Goal: Information Seeking & Learning: Find specific page/section

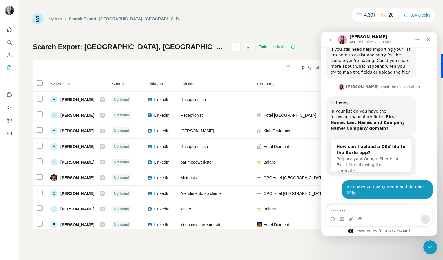
scroll to position [1551, 0]
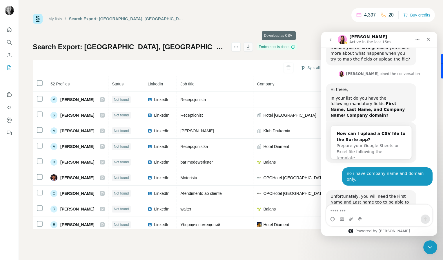
click at [251, 48] on icon "button" at bounding box center [248, 47] width 6 height 6
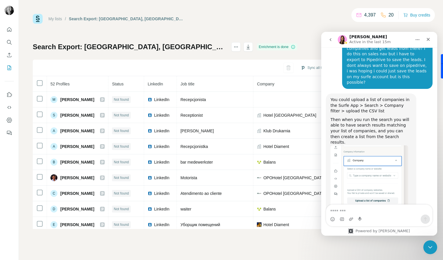
scroll to position [1749, 0]
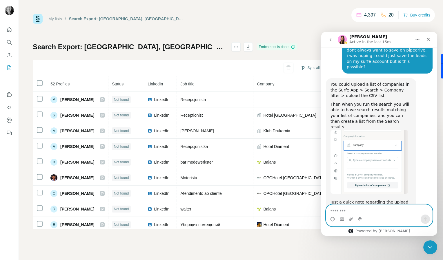
click at [356, 211] on textarea "Message…" at bounding box center [379, 210] width 106 height 10
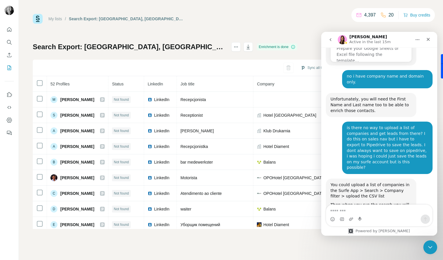
scroll to position [1645, 0]
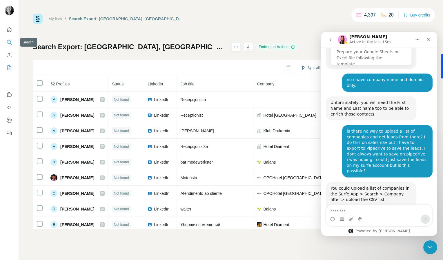
click at [11, 41] on icon "Search" at bounding box center [9, 42] width 6 height 6
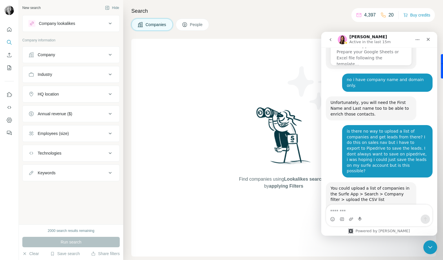
click at [104, 56] on div "Company" at bounding box center [67, 55] width 78 height 6
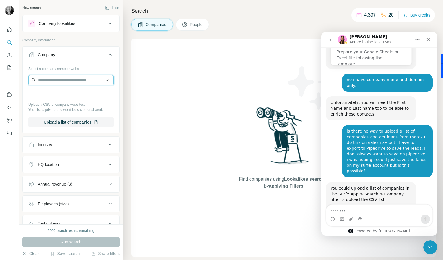
click at [94, 84] on input "text" at bounding box center [70, 80] width 85 height 10
click at [84, 122] on button "Upload a list of companies" at bounding box center [70, 122] width 85 height 10
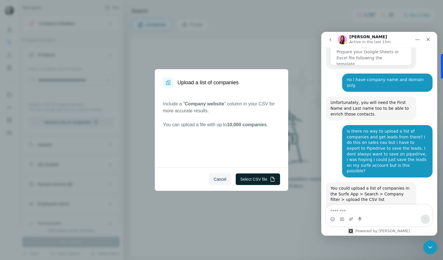
click at [244, 181] on button "Select CSV file" at bounding box center [258, 180] width 44 height 12
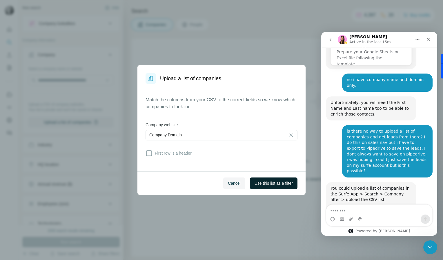
click at [286, 185] on span "Use this list as a filter" at bounding box center [274, 184] width 38 height 6
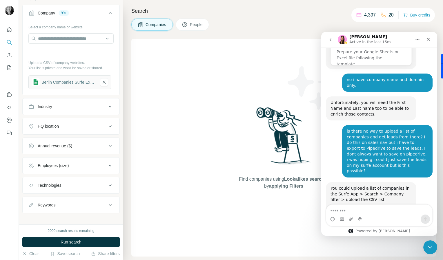
scroll to position [42, 0]
click at [92, 126] on div "HQ location" at bounding box center [67, 126] width 78 height 6
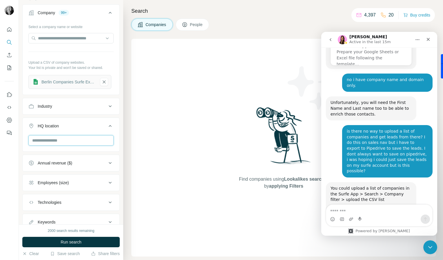
click at [84, 139] on input "text" at bounding box center [70, 140] width 85 height 10
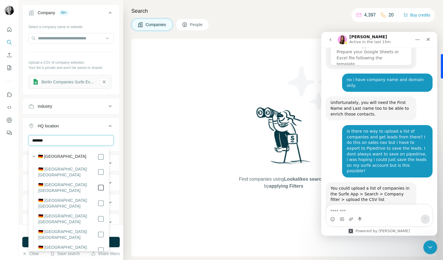
type input "*******"
click at [126, 163] on div "Search Companies People Find companies using Lookalikes search or by applying F…" at bounding box center [283, 130] width 320 height 260
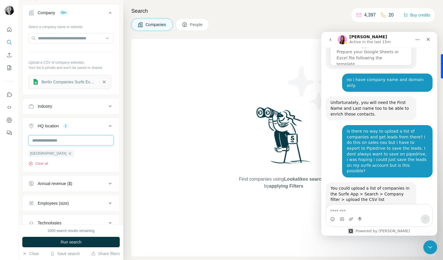
click at [96, 139] on input "text" at bounding box center [70, 140] width 85 height 10
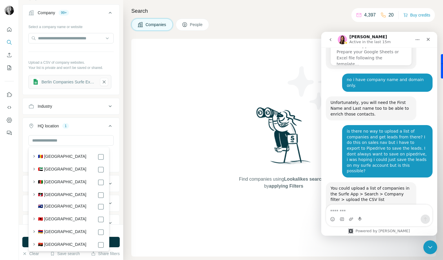
click at [150, 154] on div "Find companies using Lookalikes search or by applying Filters" at bounding box center [283, 148] width 305 height 218
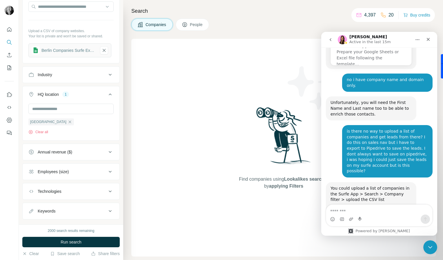
scroll to position [85, 0]
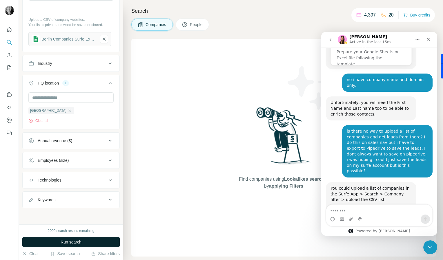
click at [76, 245] on span "Run search" at bounding box center [71, 243] width 21 height 6
click at [200, 25] on span "People" at bounding box center [196, 25] width 13 height 6
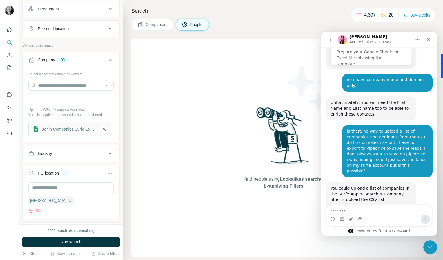
scroll to position [176, 0]
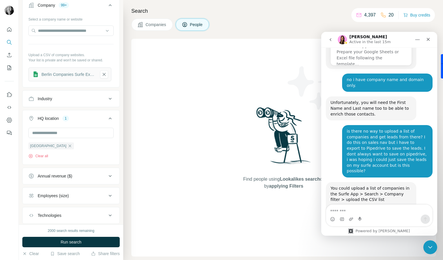
scroll to position [176, 0]
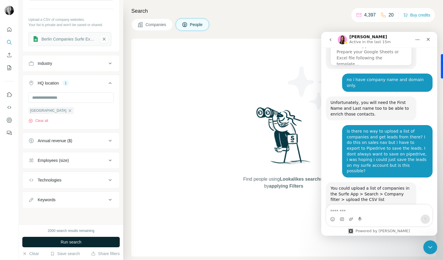
click at [70, 242] on span "Run search" at bounding box center [71, 243] width 21 height 6
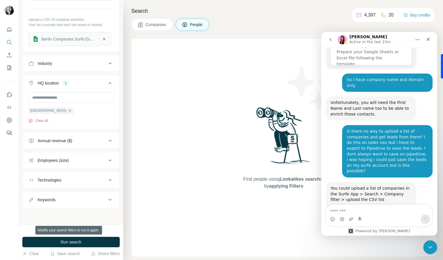
click at [70, 242] on span "Run search" at bounding box center [71, 243] width 21 height 6
click at [68, 112] on icon "button" at bounding box center [70, 110] width 5 height 5
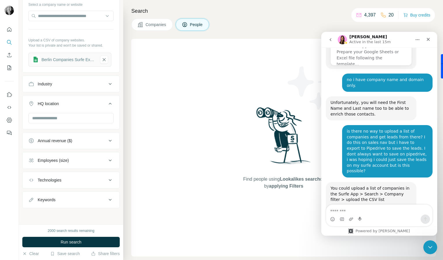
scroll to position [155, 0]
click at [88, 241] on button "Run search" at bounding box center [70, 242] width 97 height 10
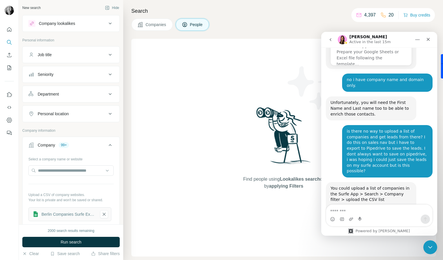
click at [107, 26] on icon at bounding box center [110, 23] width 7 height 7
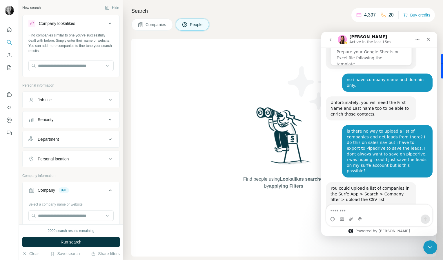
click at [107, 26] on icon at bounding box center [110, 23] width 7 height 7
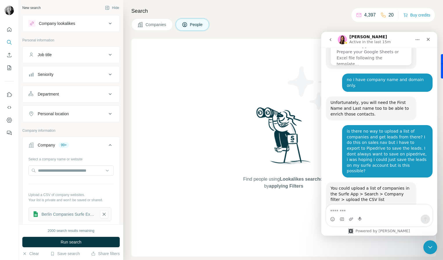
click at [107, 54] on icon at bounding box center [110, 54] width 7 height 7
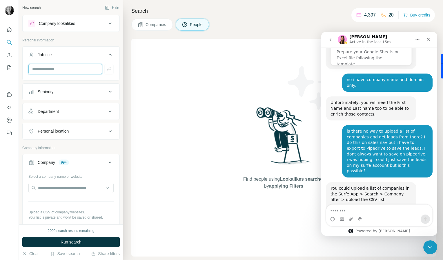
click at [70, 73] on input "text" at bounding box center [65, 69] width 74 height 10
type input "*****"
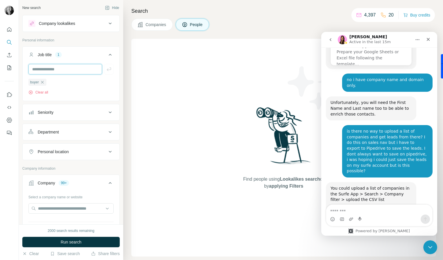
click at [83, 66] on input "text" at bounding box center [65, 69] width 74 height 10
type input "*******"
click at [83, 67] on input "text" at bounding box center [65, 69] width 74 height 10
type input "**********"
click at [83, 70] on input "text" at bounding box center [65, 69] width 74 height 10
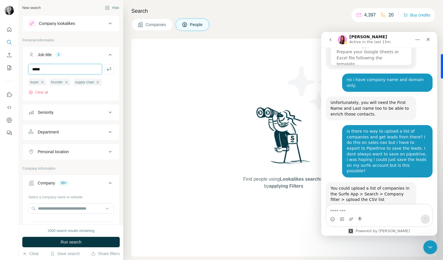
type input "*****"
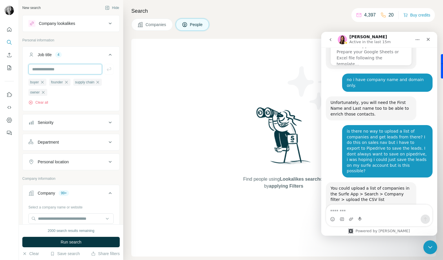
click at [83, 70] on input "text" at bounding box center [65, 69] width 74 height 10
type input "**********"
click at [83, 70] on input "text" at bounding box center [65, 69] width 74 height 10
type input "**********"
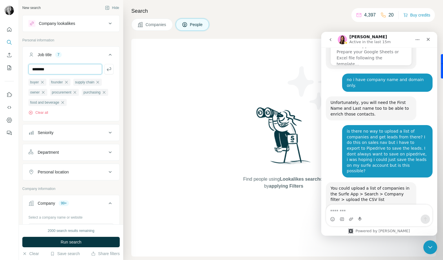
type input "********"
type input "*******"
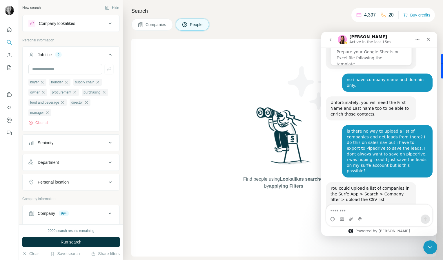
click at [102, 141] on button "Seniority" at bounding box center [71, 143] width 97 height 14
click at [32, 171] on icon at bounding box center [31, 168] width 7 height 7
click at [32, 182] on icon at bounding box center [31, 178] width 7 height 7
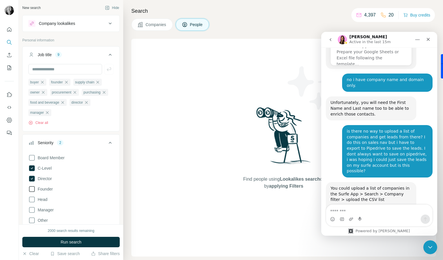
click at [31, 192] on icon at bounding box center [31, 189] width 7 height 7
click at [31, 199] on icon at bounding box center [31, 199] width 7 height 7
click at [31, 212] on icon at bounding box center [31, 210] width 7 height 7
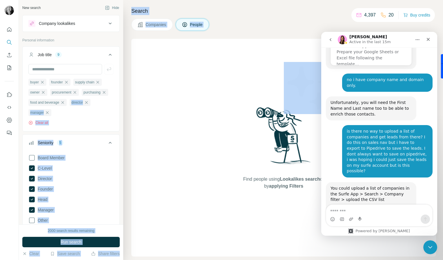
drag, startPoint x: 123, startPoint y: 84, endPoint x: 118, endPoint y: 101, distance: 17.9
click at [118, 101] on div "New search Hide Company lookalikes Personal information Job title 9 buyer found…" at bounding box center [231, 130] width 424 height 260
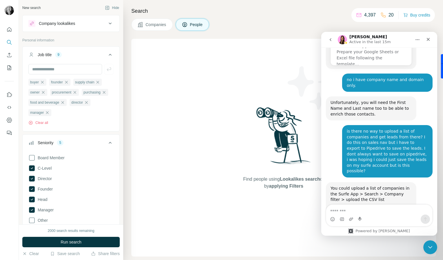
drag, startPoint x: 118, startPoint y: 101, endPoint x: 130, endPoint y: 114, distance: 17.7
click at [130, 114] on div "Search Companies People Find people using Lookalikes search or by applying Filt…" at bounding box center [283, 130] width 320 height 260
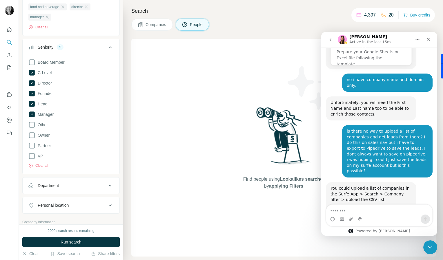
scroll to position [99, 0]
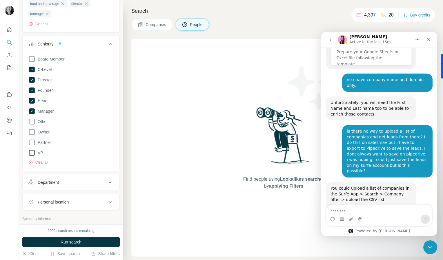
click at [31, 153] on icon at bounding box center [31, 153] width 7 height 7
click at [32, 146] on icon at bounding box center [31, 142] width 7 height 7
click at [32, 134] on icon at bounding box center [31, 132] width 7 height 7
click at [98, 202] on div "Personal location" at bounding box center [67, 202] width 78 height 6
click at [84, 218] on input "text" at bounding box center [70, 217] width 85 height 10
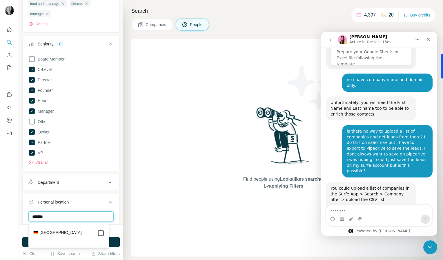
type input "*******"
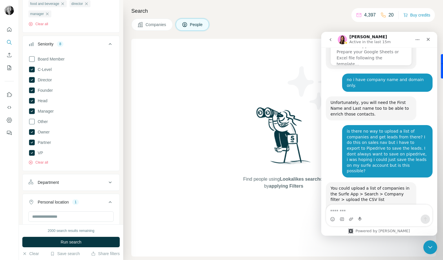
scroll to position [152, 0]
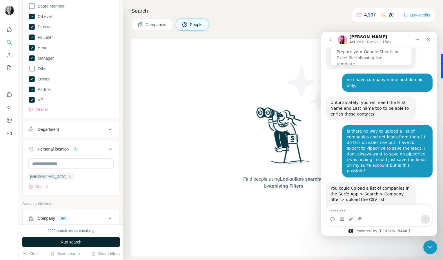
click at [74, 238] on button "Run search" at bounding box center [70, 242] width 97 height 10
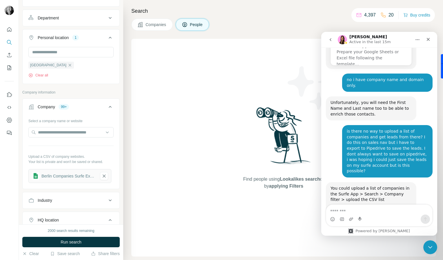
scroll to position [264, 0]
click at [94, 135] on input "text" at bounding box center [70, 131] width 85 height 10
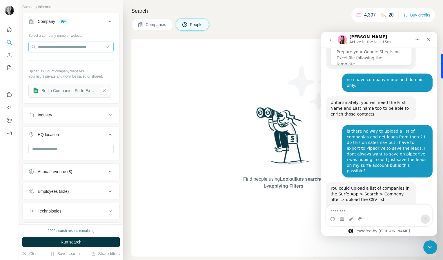
scroll to position [382, 0]
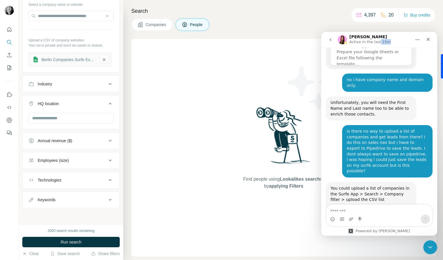
drag, startPoint x: 377, startPoint y: 37, endPoint x: 419, endPoint y: 41, distance: 41.6
click at [419, 41] on div "Aurélie Active in the last 15m" at bounding box center [379, 39] width 108 height 11
click at [430, 248] on icon "Close Intercom Messenger" at bounding box center [429, 246] width 7 height 7
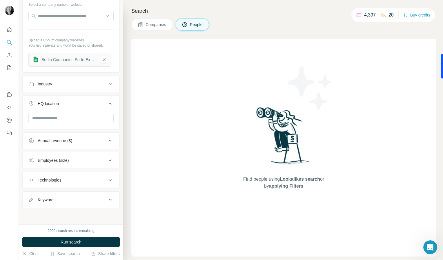
scroll to position [1749, 0]
click at [85, 240] on button "Run search" at bounding box center [70, 242] width 97 height 10
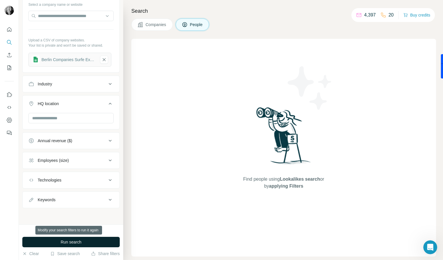
click at [85, 241] on button "Run search" at bounding box center [70, 242] width 97 height 10
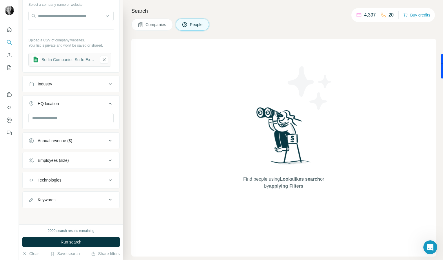
click at [160, 26] on span "Companies" at bounding box center [156, 25] width 21 height 6
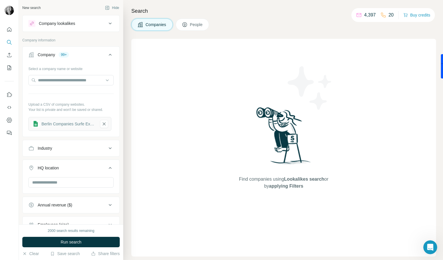
click at [187, 28] on button "People" at bounding box center [193, 25] width 34 height 12
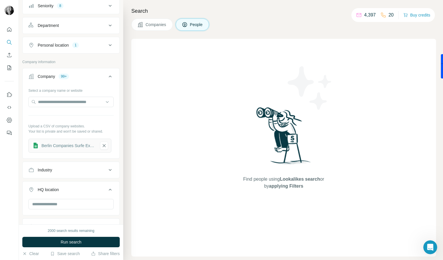
scroll to position [73, 0]
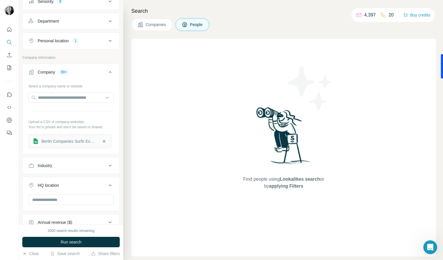
click at [81, 173] on button "Industry" at bounding box center [71, 166] width 97 height 14
click at [86, 183] on input at bounding box center [68, 180] width 72 height 6
click at [80, 182] on input at bounding box center [68, 180] width 72 height 6
click at [88, 184] on div at bounding box center [68, 180] width 72 height 10
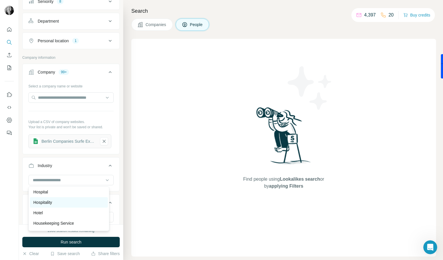
click at [64, 208] on div "Hospitality" at bounding box center [69, 202] width 78 height 10
click at [68, 182] on input at bounding box center [68, 180] width 72 height 6
click at [77, 186] on div "Food and Beverage" at bounding box center [68, 183] width 71 height 6
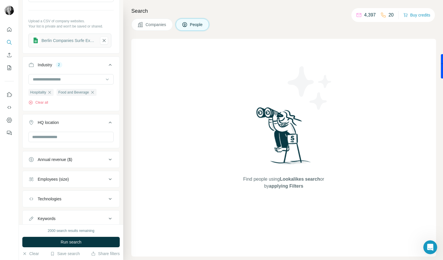
scroll to position [175, 0]
click at [86, 139] on input "text" at bounding box center [70, 136] width 85 height 10
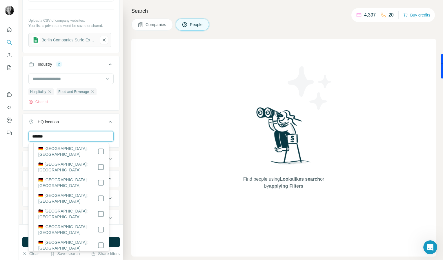
scroll to position [0, 0]
type input "*******"
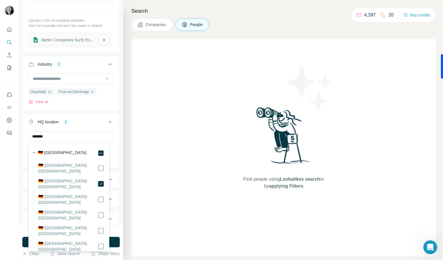
click at [118, 155] on div "New search Hide Company lookalikes Personal information Job title 9 Seniority 8…" at bounding box center [71, 112] width 104 height 225
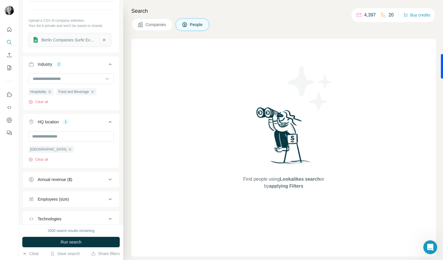
scroll to position [214, 0]
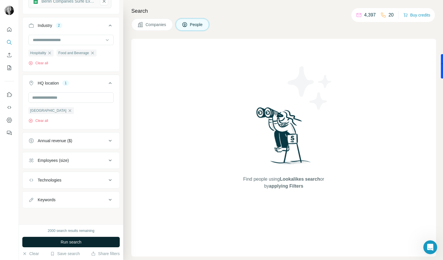
click at [90, 242] on button "Run search" at bounding box center [70, 242] width 97 height 10
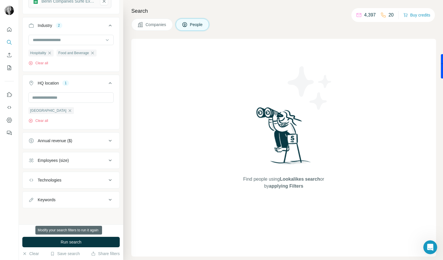
click at [90, 242] on button "Run search" at bounding box center [70, 242] width 97 height 10
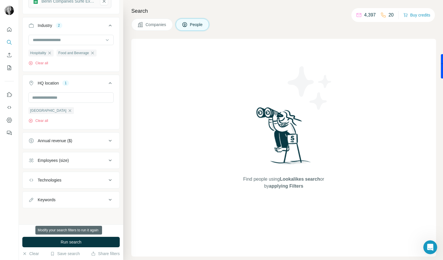
click at [90, 242] on button "Run search" at bounding box center [70, 242] width 97 height 10
click at [92, 242] on button "Run search" at bounding box center [70, 242] width 97 height 10
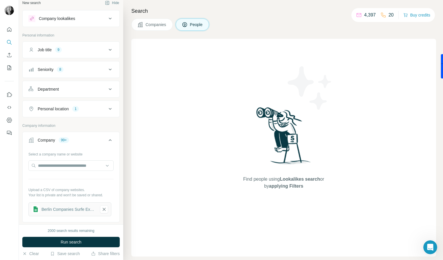
scroll to position [0, 0]
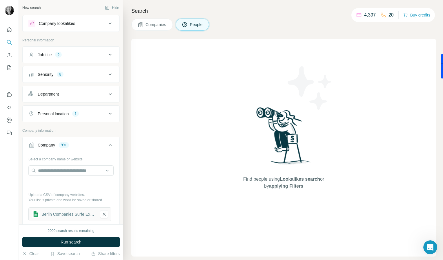
click at [92, 23] on div "Company lookalikes" at bounding box center [67, 23] width 78 height 7
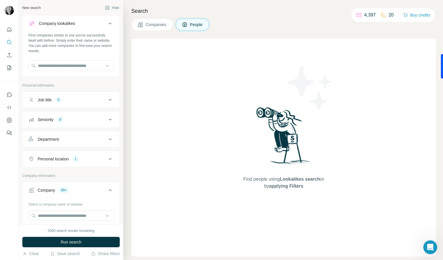
click at [107, 25] on icon at bounding box center [110, 23] width 7 height 7
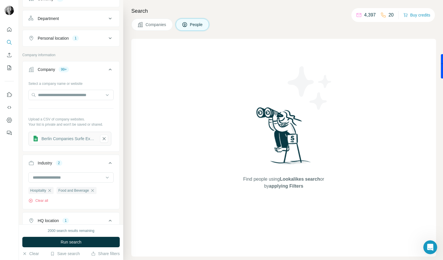
scroll to position [75, 0]
click at [433, 249] on div "Open Intercom Messenger" at bounding box center [429, 246] width 19 height 19
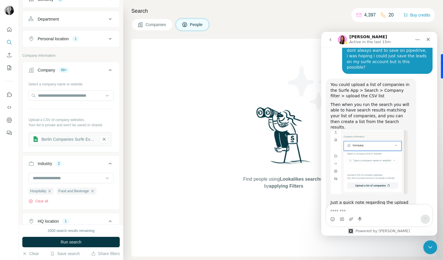
scroll to position [1749, 0]
click at [382, 213] on textarea "Message…" at bounding box center [379, 210] width 106 height 10
type textarea "**********"
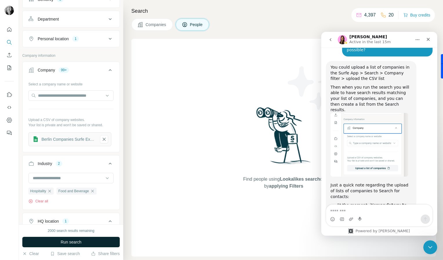
click at [109, 244] on button "Run search" at bounding box center [70, 242] width 97 height 10
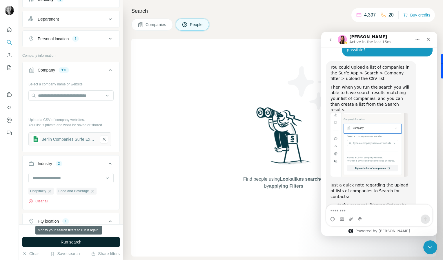
click at [109, 244] on button "Run search" at bounding box center [70, 242] width 97 height 10
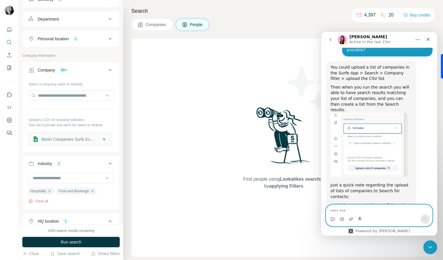
click at [351, 210] on textarea "Message…" at bounding box center [379, 210] width 106 height 10
click at [366, 210] on textarea "**********" at bounding box center [379, 210] width 106 height 10
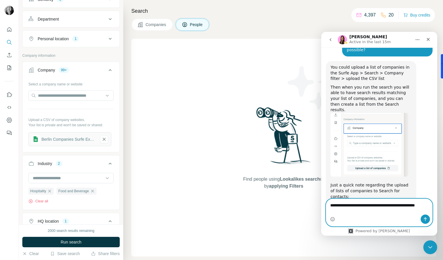
scroll to position [1772, 0]
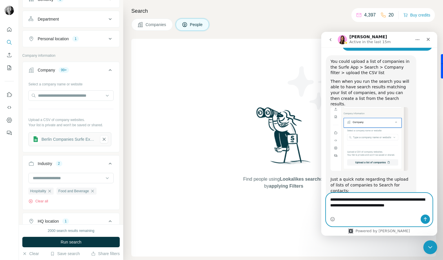
type textarea "**********"
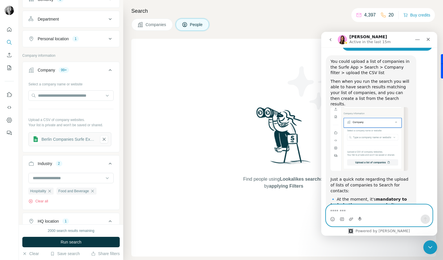
scroll to position [1791, 0]
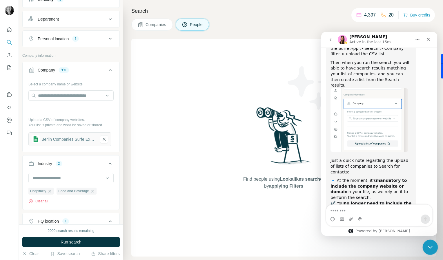
click at [429, 244] on icon "Close Intercom Messenger" at bounding box center [429, 246] width 7 height 7
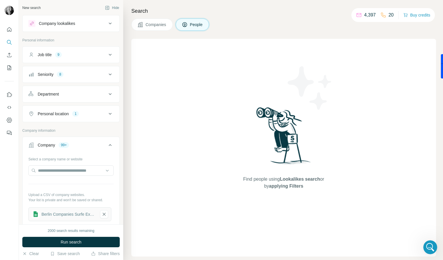
scroll to position [1958, 0]
